Goal: Transaction & Acquisition: Purchase product/service

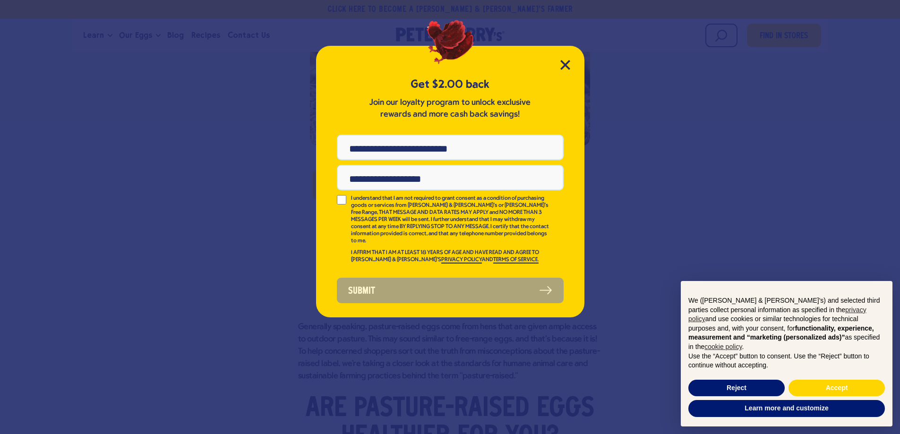
click at [571, 65] on div "Get $2.00 back Join our loyalty program to unlock exclusive rewards and more ca…" at bounding box center [450, 182] width 268 height 272
click at [566, 66] on icon "Close Modal" at bounding box center [565, 64] width 9 height 9
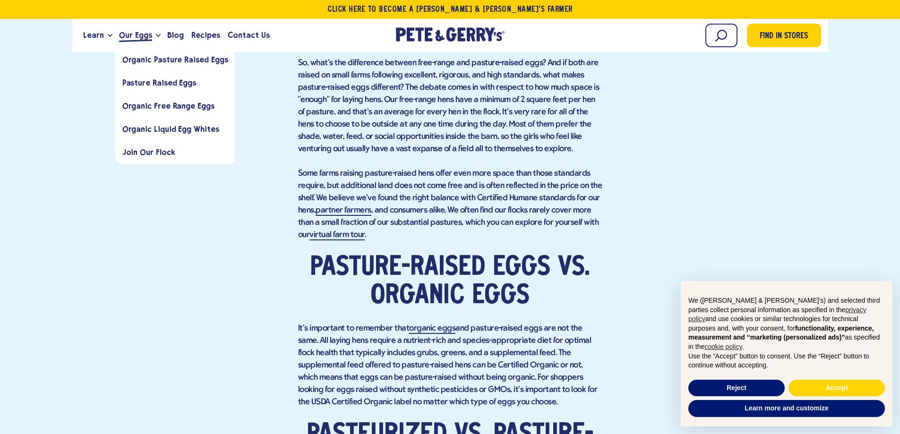
scroll to position [1369, 0]
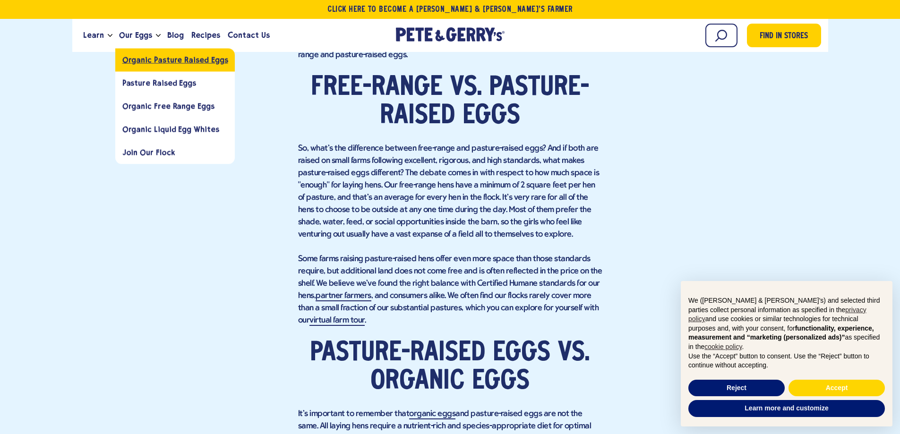
click at [142, 65] on link "Organic Pasture Raised Eggs" at bounding box center [175, 59] width 120 height 23
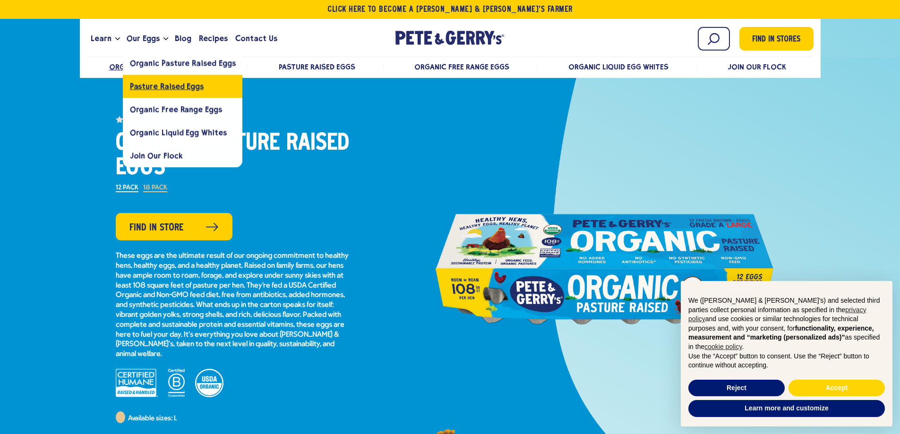
click at [156, 95] on link "Pasture Raised Eggs" at bounding box center [183, 86] width 120 height 23
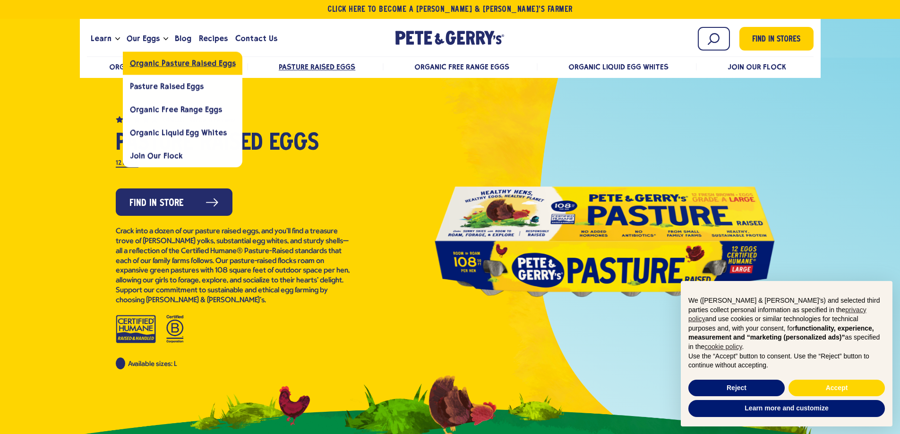
click at [158, 62] on span "Organic Pasture Raised Eggs" at bounding box center [183, 63] width 106 height 9
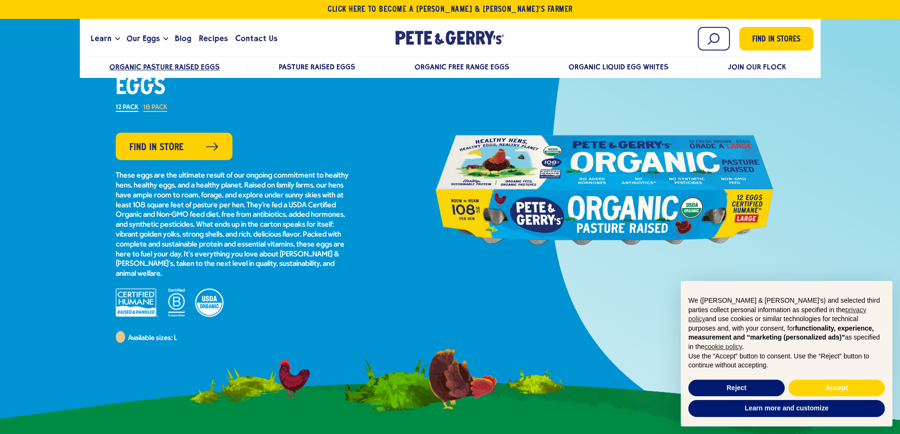
scroll to position [94, 0]
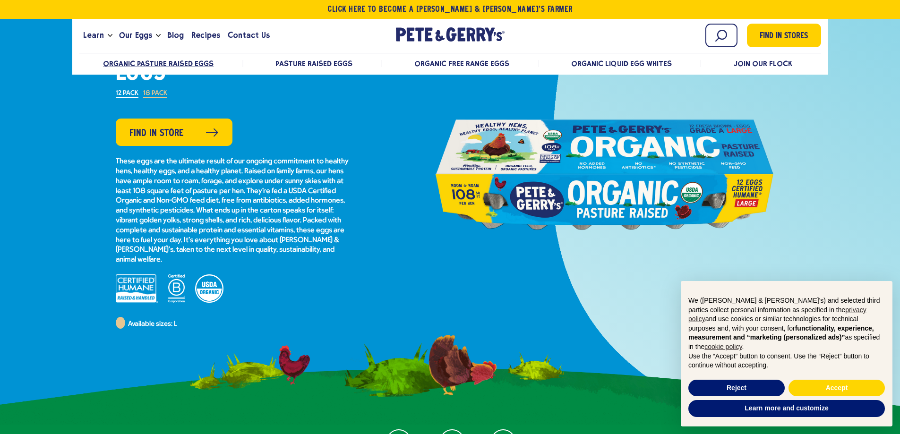
click at [157, 93] on label "18 Pack" at bounding box center [155, 94] width 24 height 8
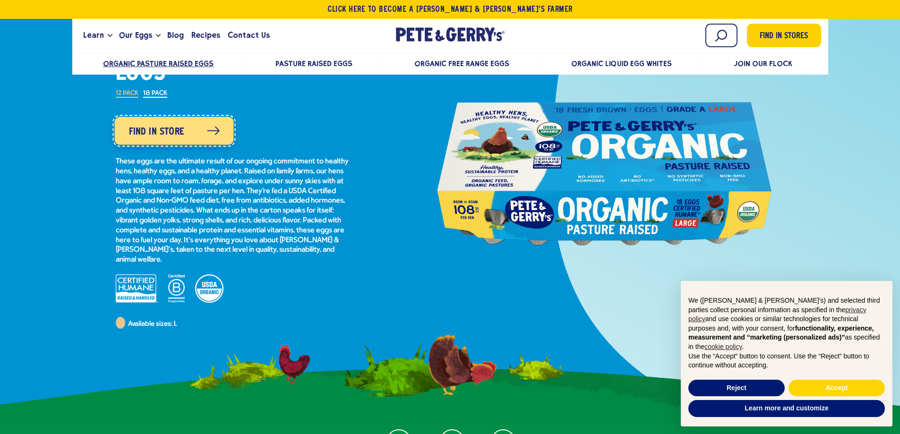
click at [170, 132] on span "Find in Store" at bounding box center [155, 132] width 55 height 15
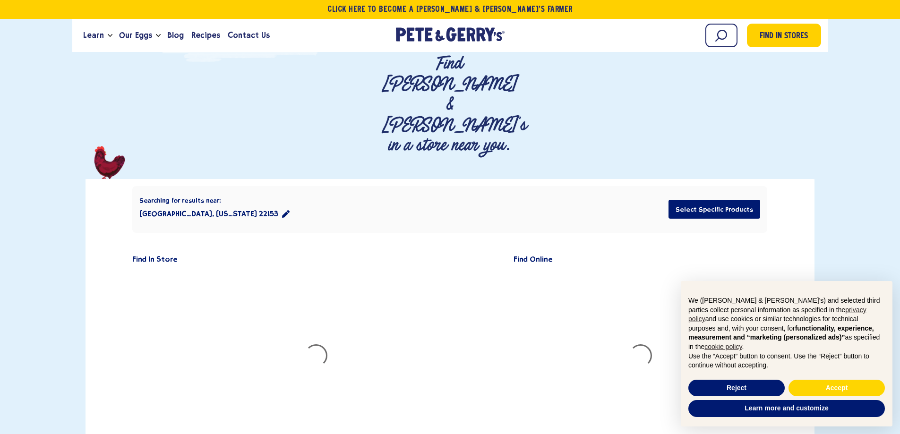
scroll to position [94, 0]
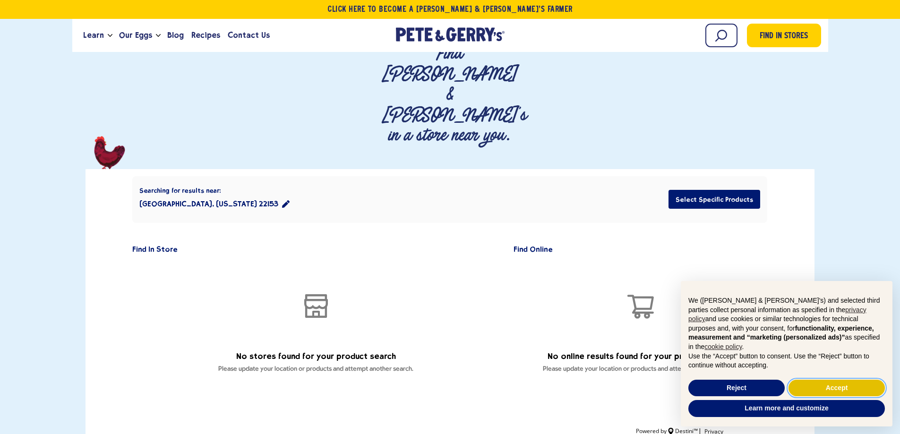
click at [828, 390] on button "Accept" at bounding box center [836, 388] width 96 height 17
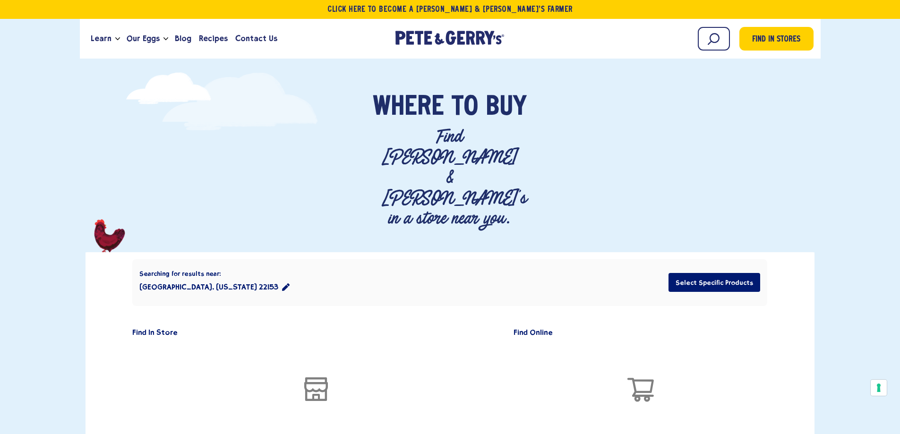
scroll to position [0, 0]
